Goal: Transaction & Acquisition: Subscribe to service/newsletter

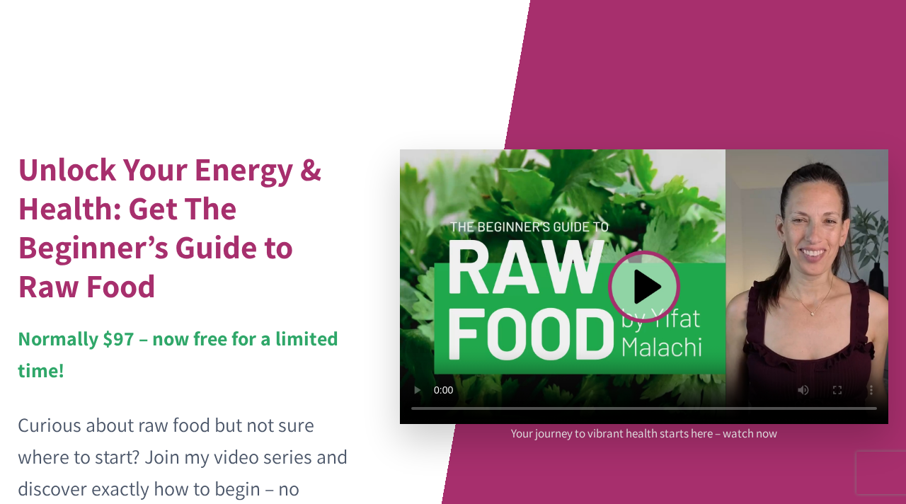
click at [635, 249] on video at bounding box center [644, 286] width 489 height 275
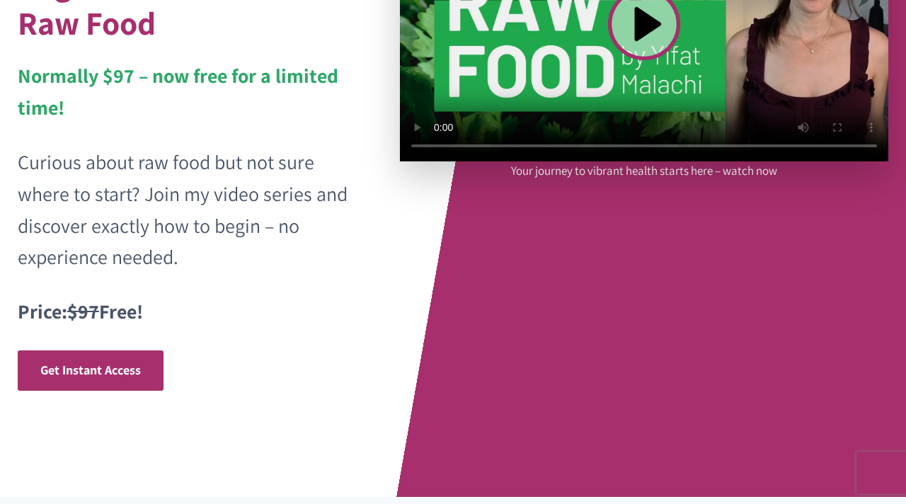
scroll to position [263, 0]
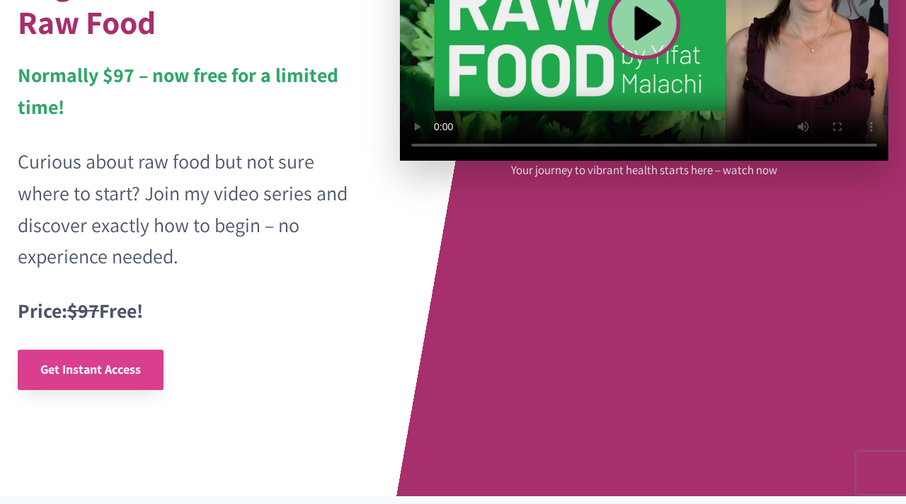
click at [110, 364] on span "Get Instant Access" at bounding box center [90, 369] width 101 height 16
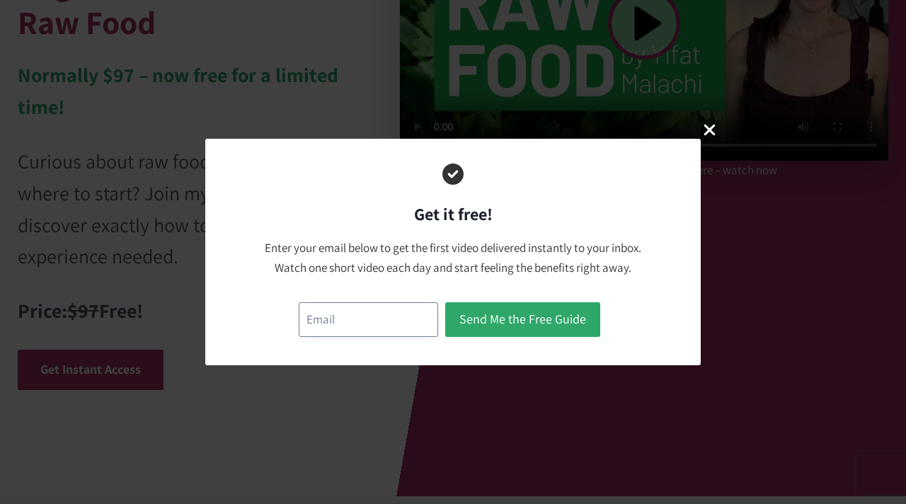
click at [414, 322] on input "email" at bounding box center [368, 319] width 139 height 35
type input "patriciamoreiraturner@gmail.com"
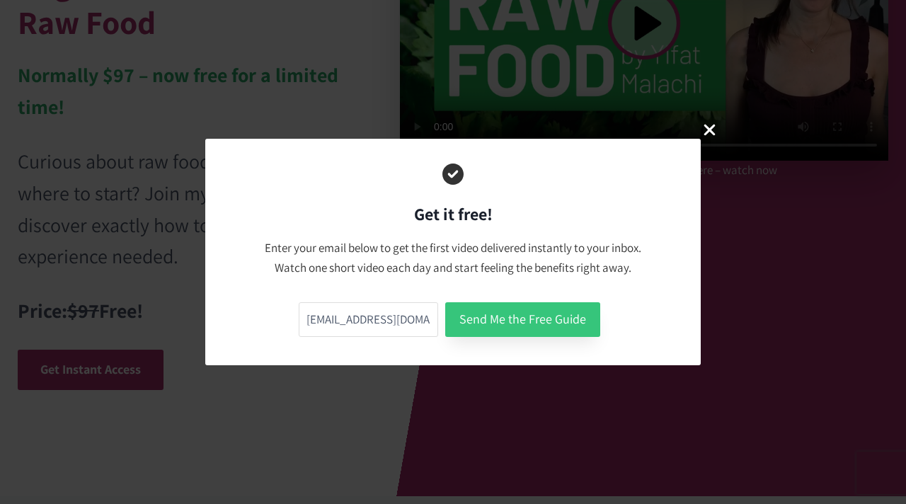
click at [535, 325] on button "Send Me the Free Guide" at bounding box center [522, 319] width 155 height 35
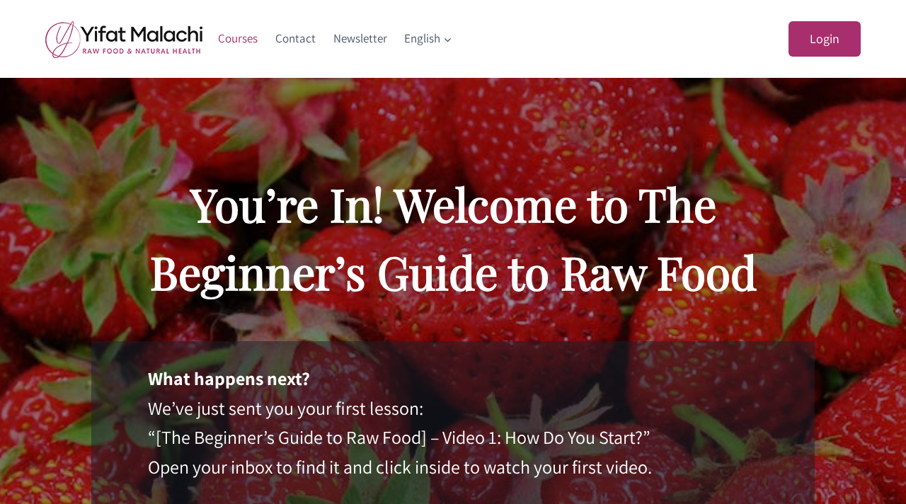
click at [227, 40] on link "Courses" at bounding box center [238, 39] width 57 height 34
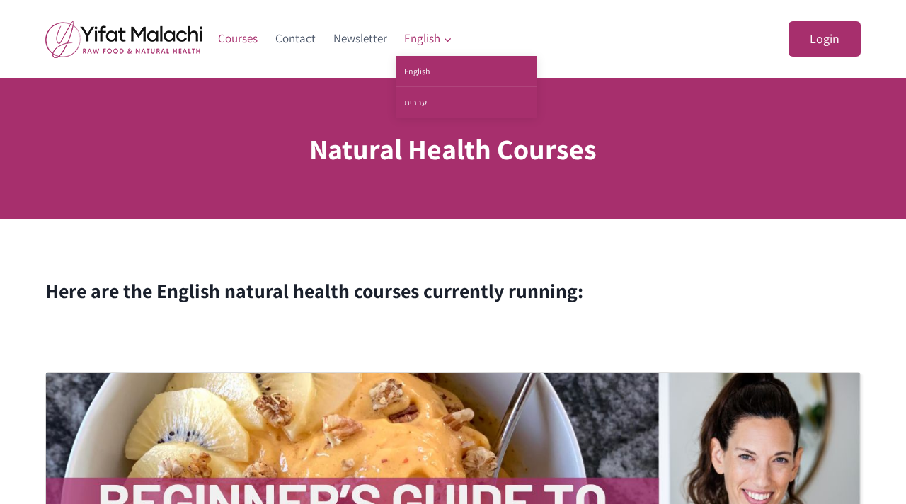
click at [444, 35] on icon "Expand" at bounding box center [447, 40] width 11 height 11
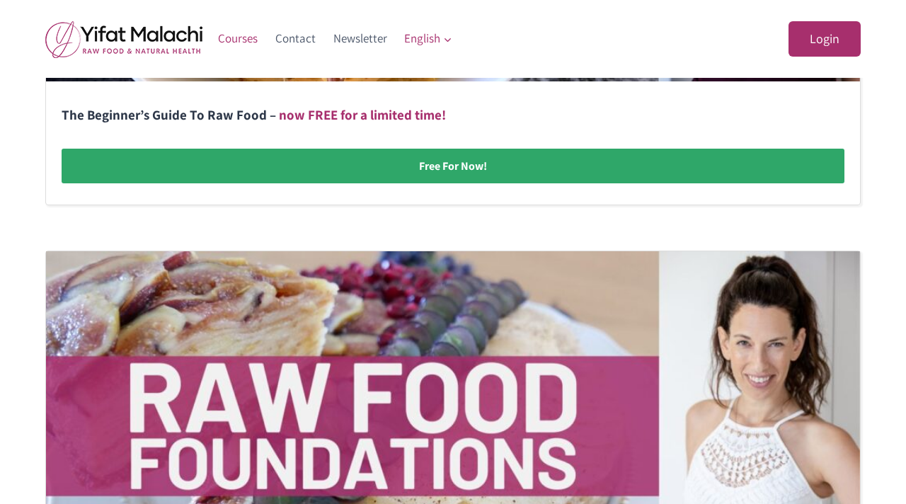
scroll to position [628, 0]
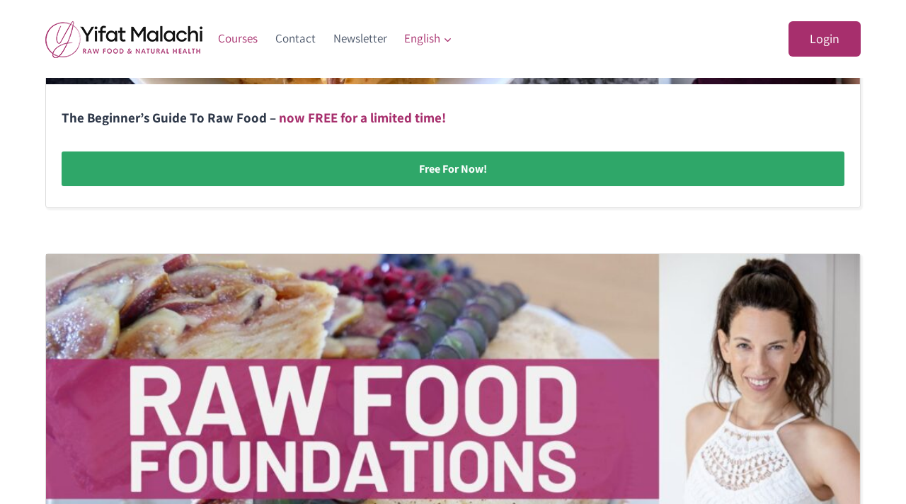
click at [350, 345] on img at bounding box center [453, 424] width 814 height 340
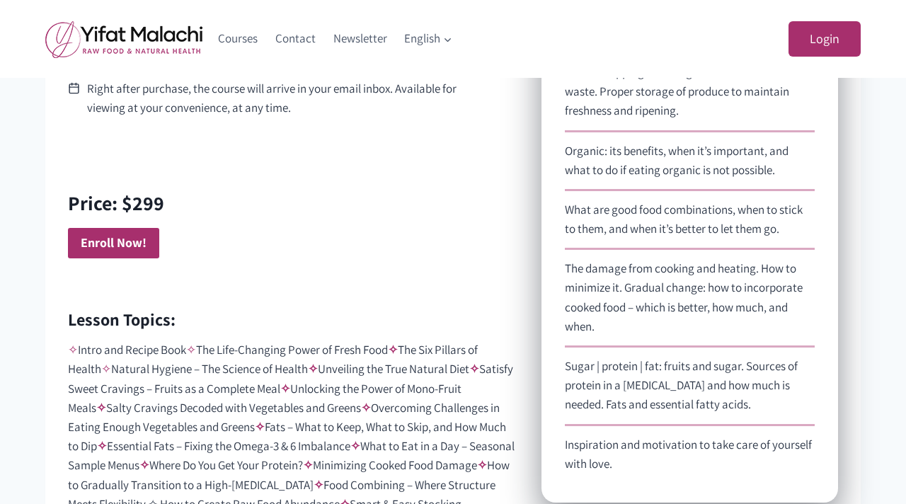
scroll to position [887, 0]
